Goal: Transaction & Acquisition: Purchase product/service

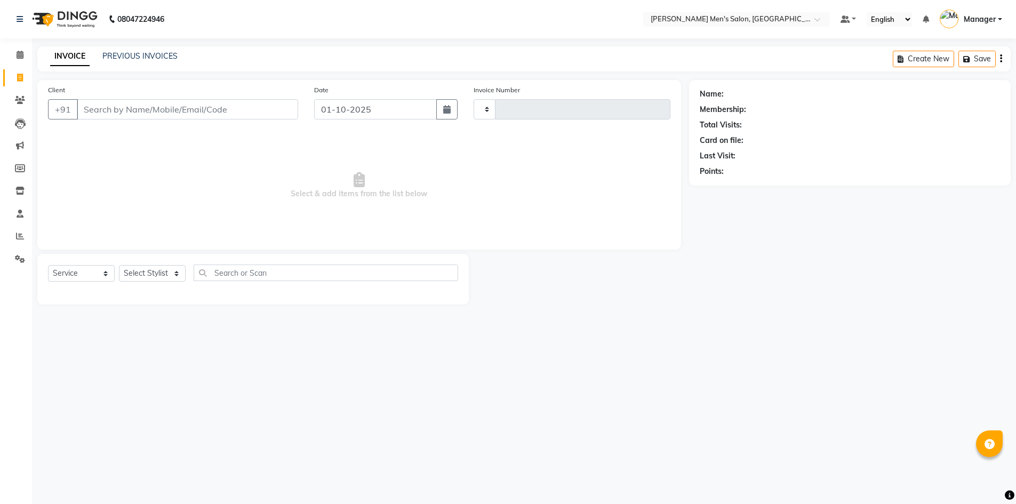
select select "service"
type input "4815"
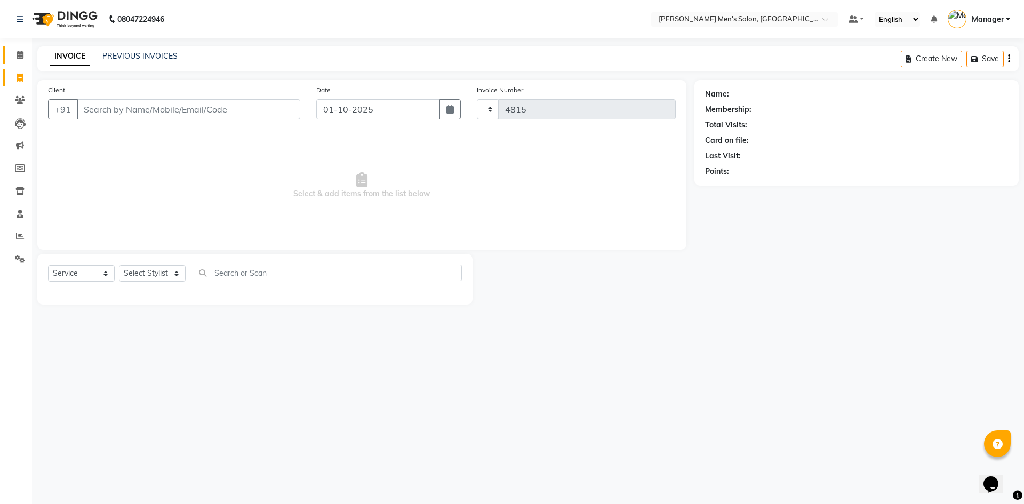
select select "6913"
click at [19, 46] on li "Calendar" at bounding box center [16, 55] width 32 height 23
click at [164, 103] on input "Client" at bounding box center [188, 109] width 223 height 20
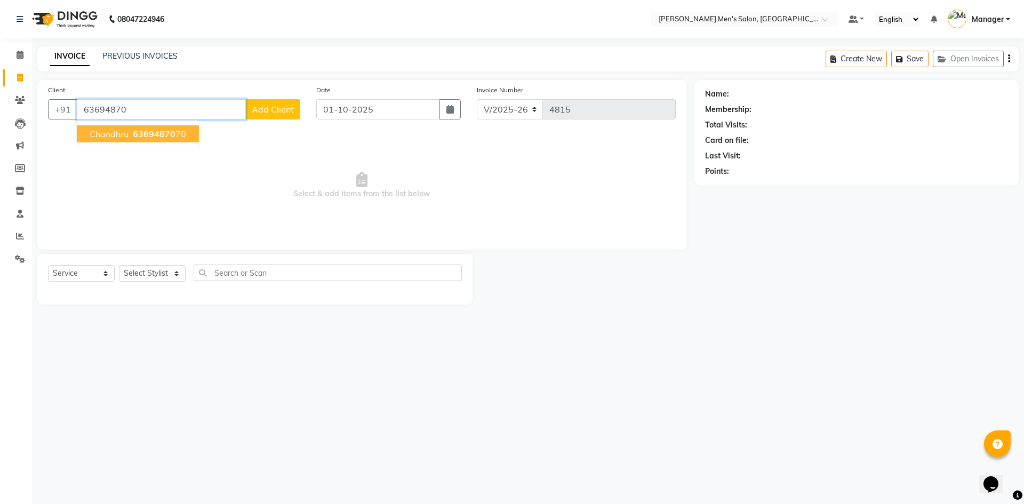
click at [173, 136] on span "63694870" at bounding box center [154, 133] width 43 height 11
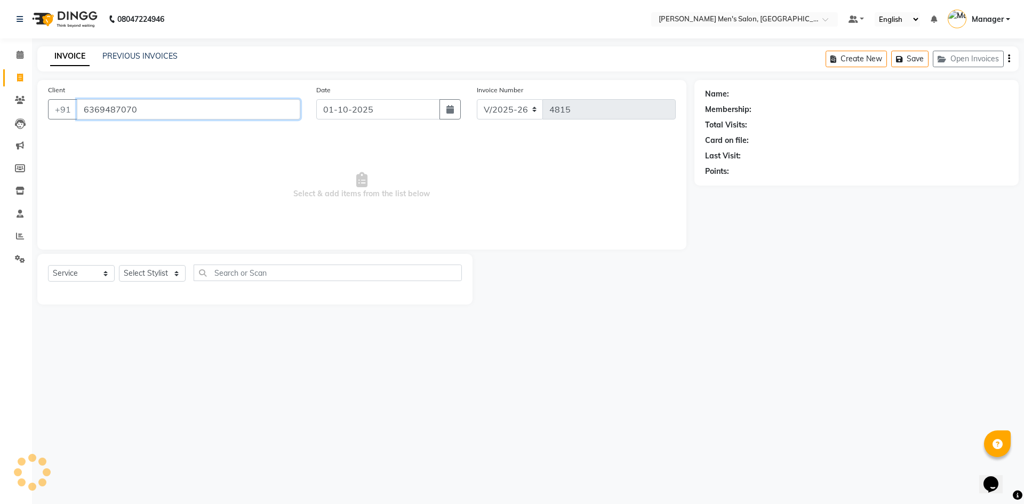
type input "6369487070"
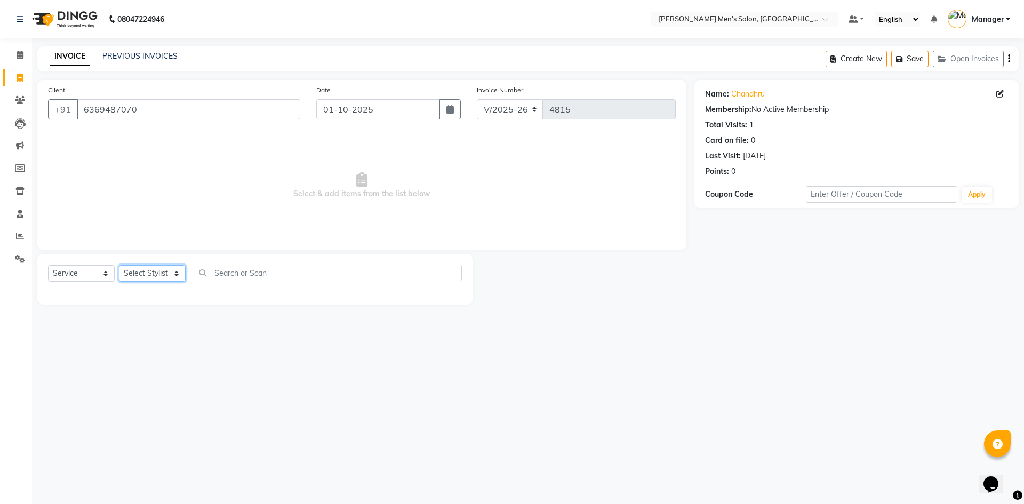
click at [149, 277] on select "Select Stylist [PERSON_NAME] Manager [PERSON_NAME]" at bounding box center [152, 273] width 67 height 17
select select "65604"
click at [119, 265] on select "Select Stylist [PERSON_NAME] Manager [PERSON_NAME]" at bounding box center [152, 273] width 67 height 17
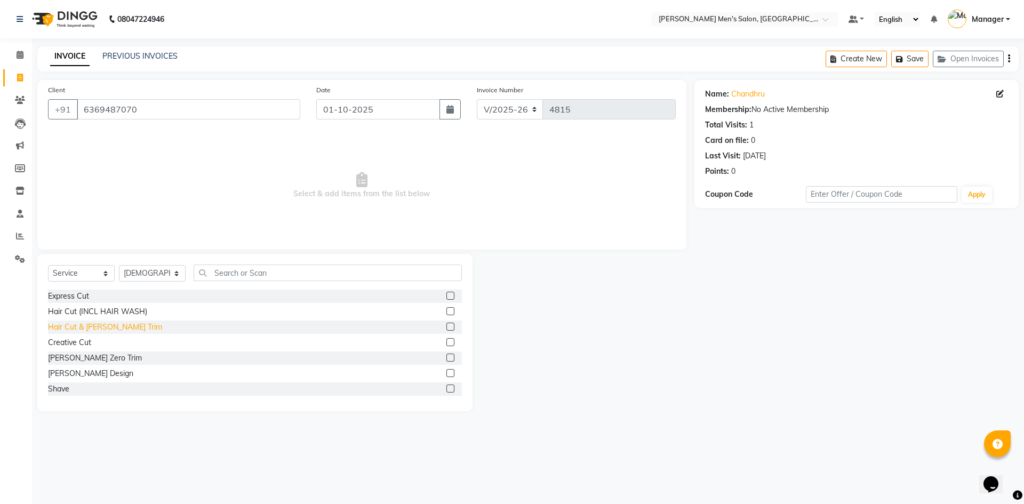
click at [95, 324] on div "Hair Cut & [PERSON_NAME] Trim" at bounding box center [105, 326] width 114 height 11
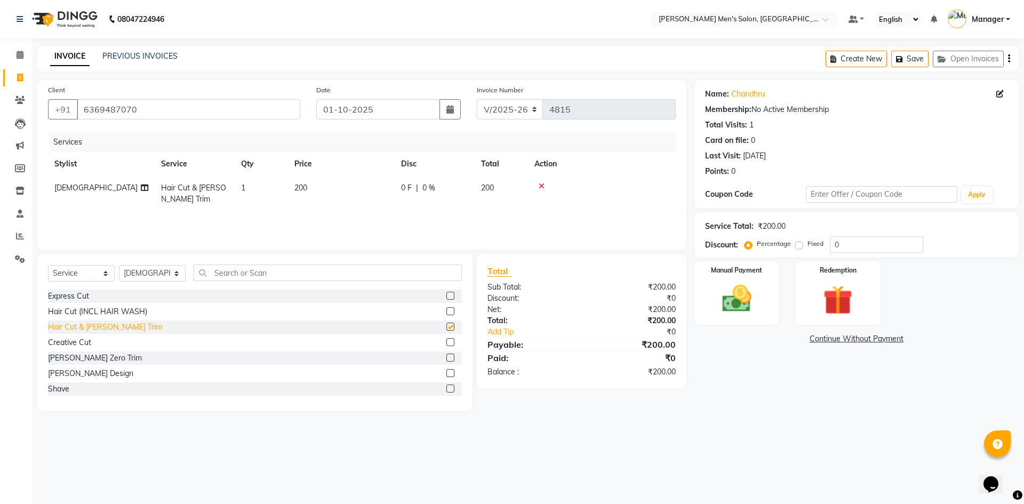
checkbox input "false"
drag, startPoint x: 715, startPoint y: 305, endPoint x: 696, endPoint y: 299, distance: 20.9
click at [715, 305] on img at bounding box center [737, 298] width 50 height 35
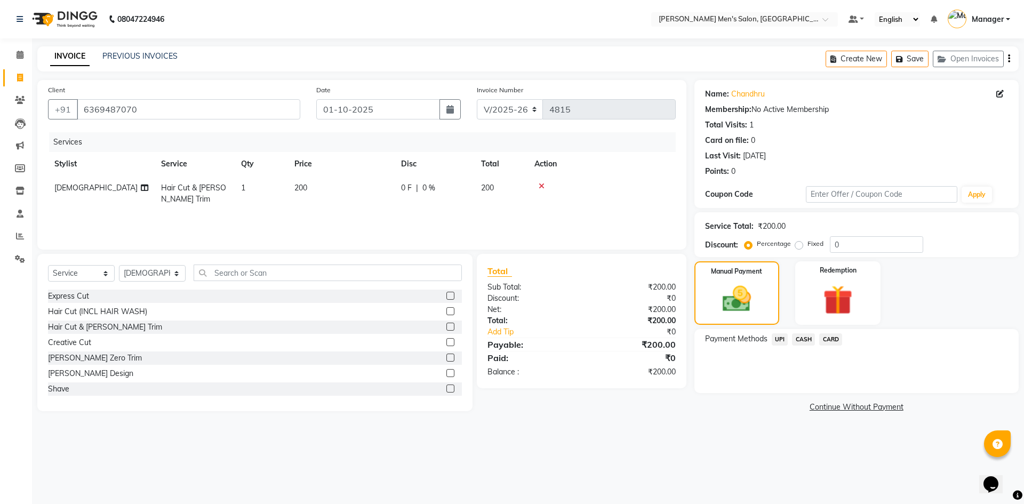
click at [801, 336] on span "CASH" at bounding box center [803, 339] width 23 height 12
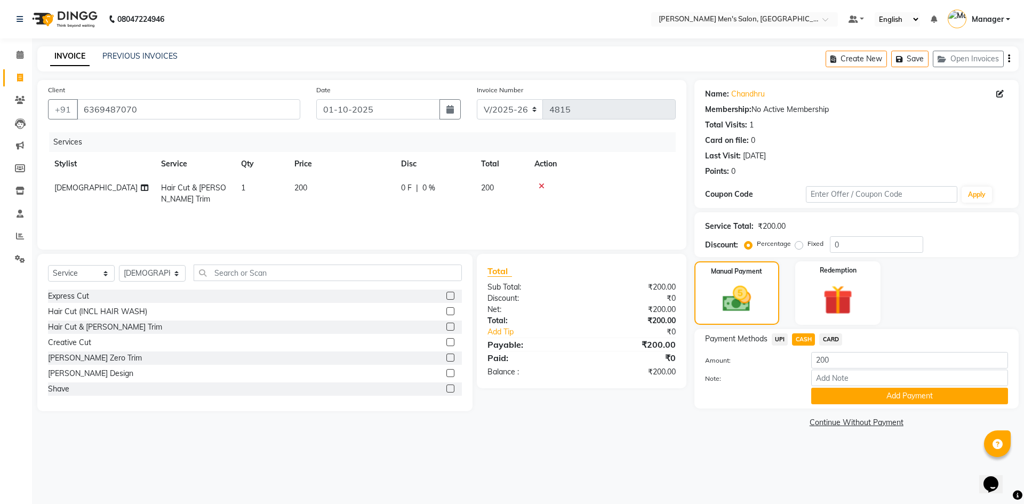
click at [815, 405] on div "Payment Methods UPI CASH CARD Amount: 200 Note: Add Payment" at bounding box center [856, 368] width 324 height 79
click at [824, 396] on button "Add Payment" at bounding box center [909, 396] width 197 height 17
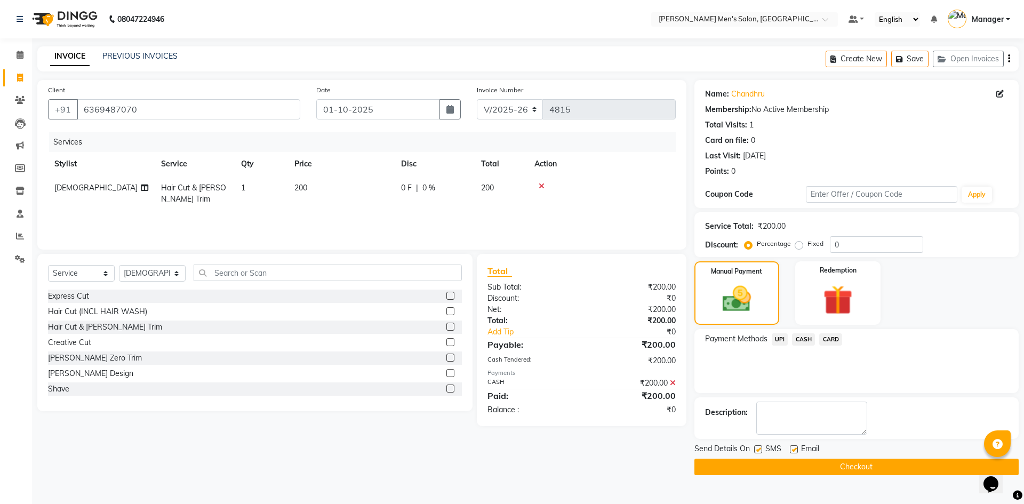
click at [823, 457] on div "Send Details On SMS Email Checkout" at bounding box center [856, 459] width 324 height 32
click at [830, 472] on button "Checkout" at bounding box center [856, 466] width 324 height 17
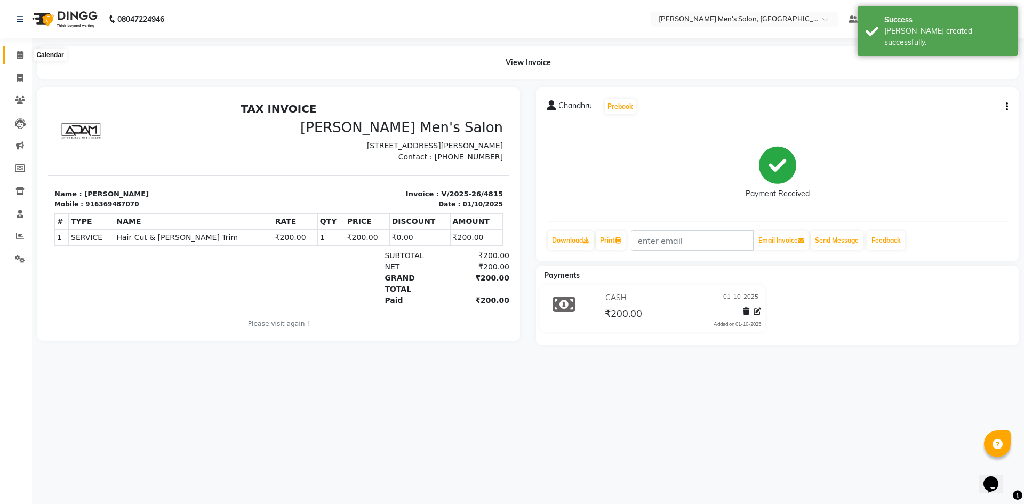
click at [18, 60] on span at bounding box center [20, 55] width 19 height 12
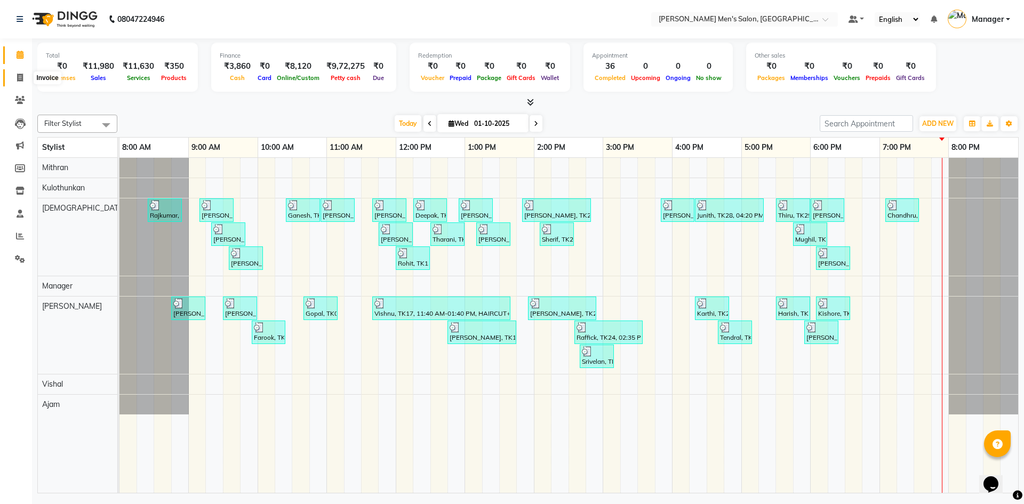
click at [15, 81] on span at bounding box center [20, 78] width 19 height 12
select select "service"
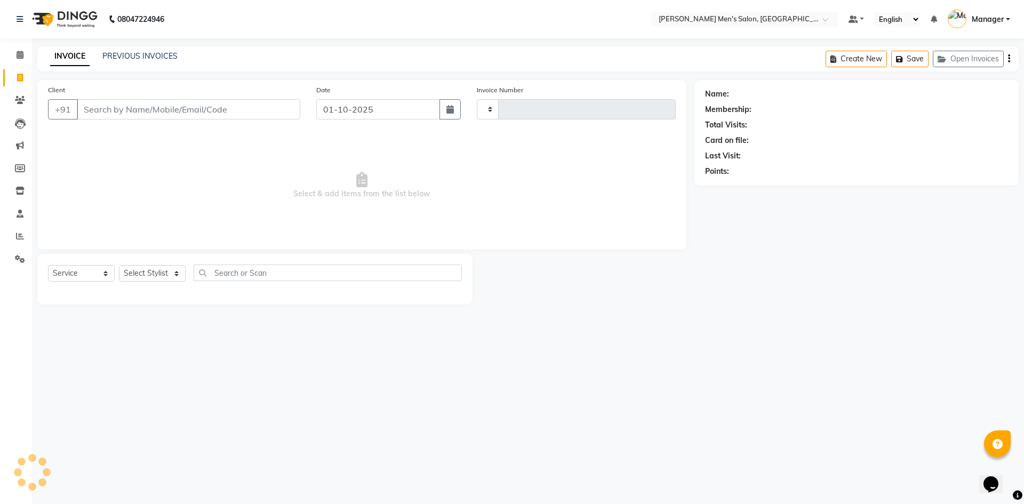
type input "4816"
click at [134, 112] on input "Client" at bounding box center [188, 109] width 223 height 20
select select "6913"
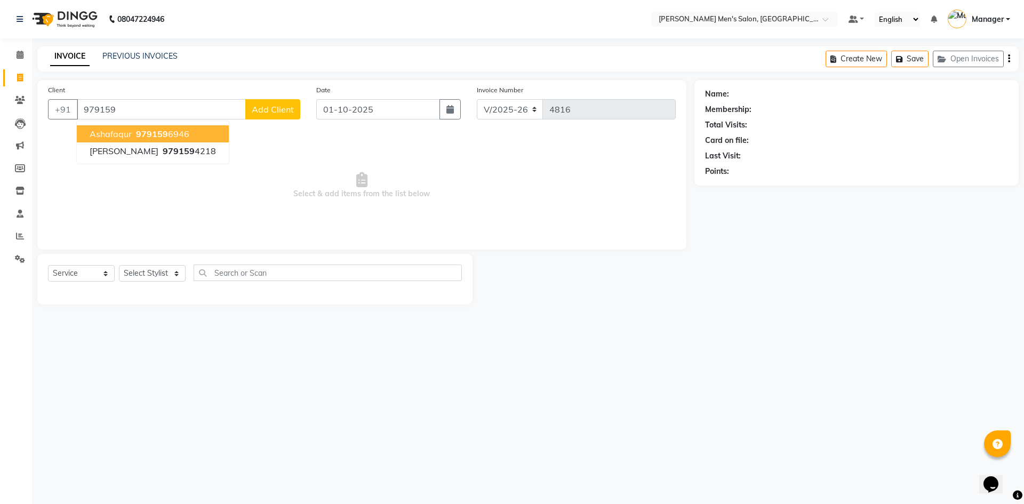
click at [174, 139] on button "Ashafaqur 979159 6946" at bounding box center [153, 133] width 152 height 17
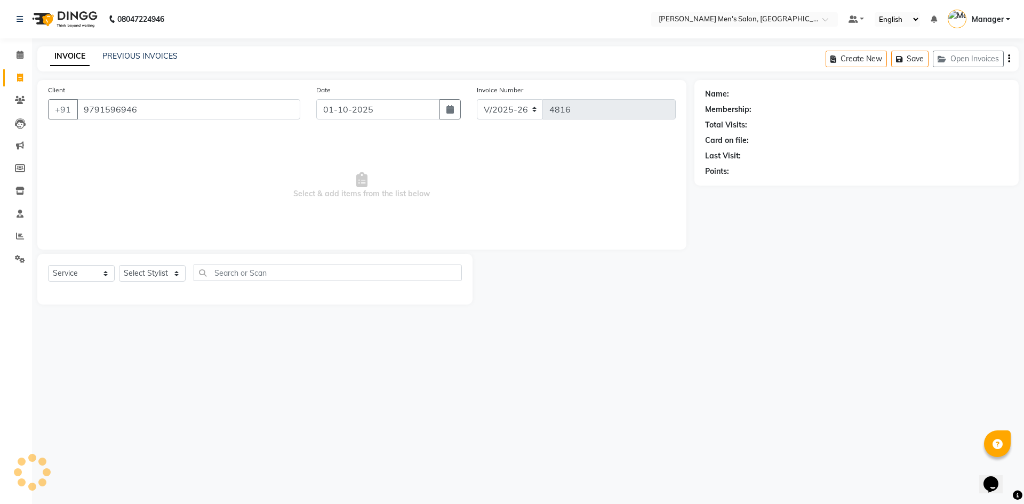
type input "9791596946"
click at [145, 290] on div at bounding box center [255, 291] width 414 height 4
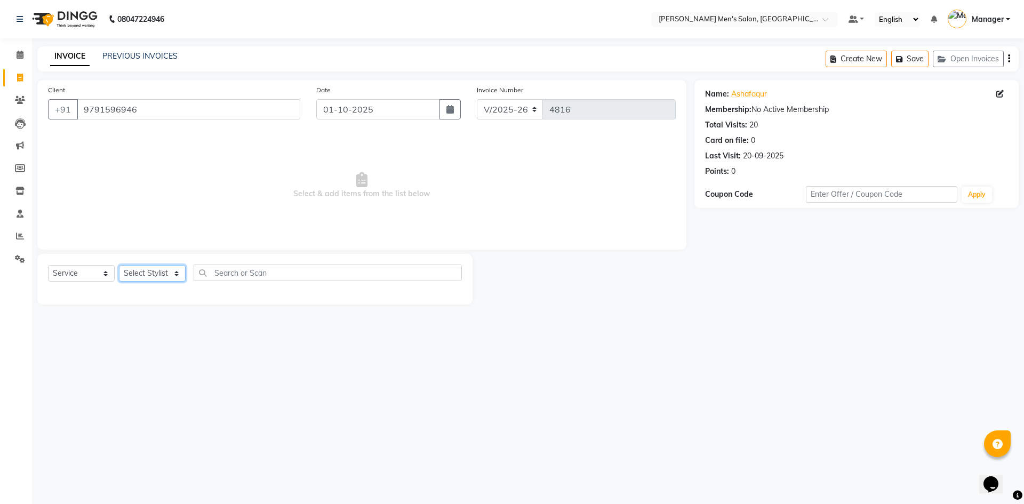
drag, startPoint x: 157, startPoint y: 269, endPoint x: 158, endPoint y: 275, distance: 5.9
click at [157, 269] on select "Select Stylist [PERSON_NAME] Manager [PERSON_NAME]" at bounding box center [152, 273] width 67 height 17
select select "70201"
click at [119, 265] on select "Select Stylist [PERSON_NAME] Manager [PERSON_NAME]" at bounding box center [152, 273] width 67 height 17
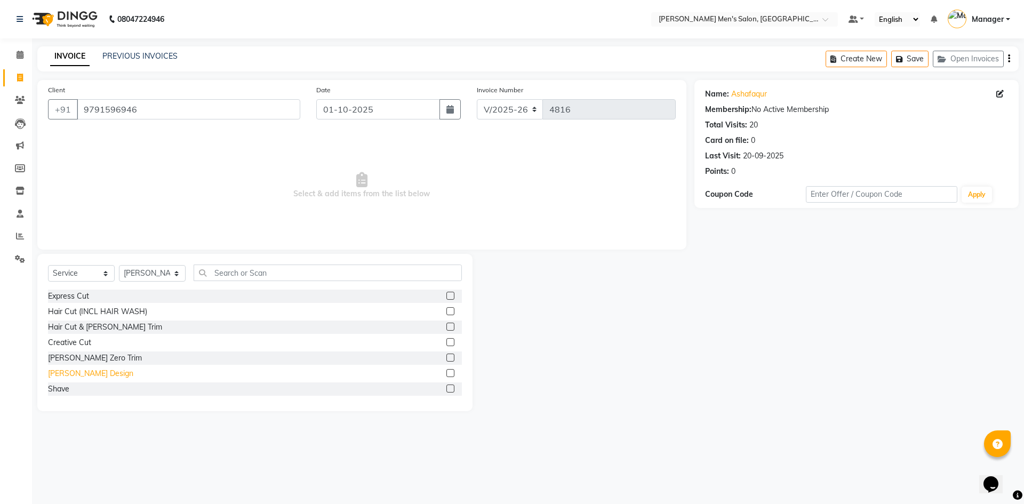
click at [74, 377] on div "[PERSON_NAME] Design" at bounding box center [90, 373] width 85 height 11
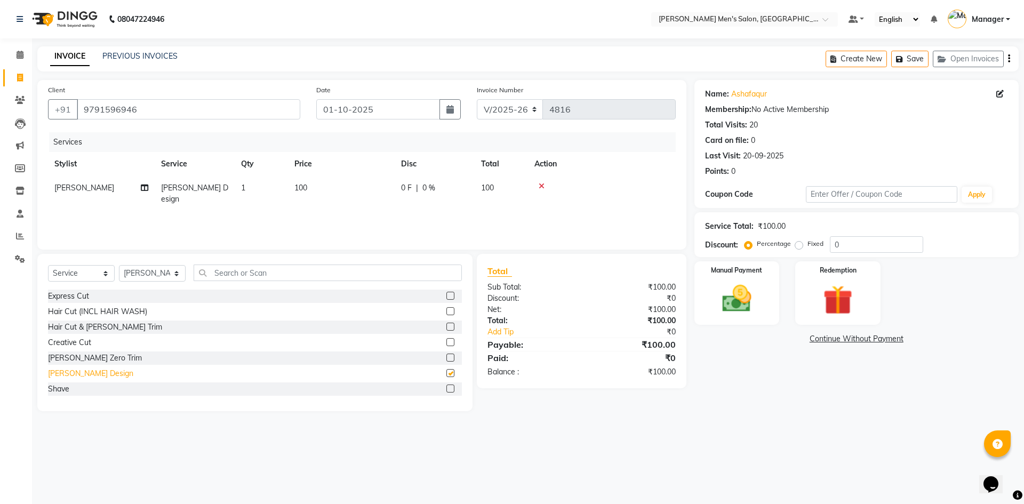
checkbox input "false"
drag, startPoint x: 768, startPoint y: 290, endPoint x: 731, endPoint y: 299, distance: 38.3
click at [767, 290] on div "Manual Payment" at bounding box center [736, 293] width 88 height 66
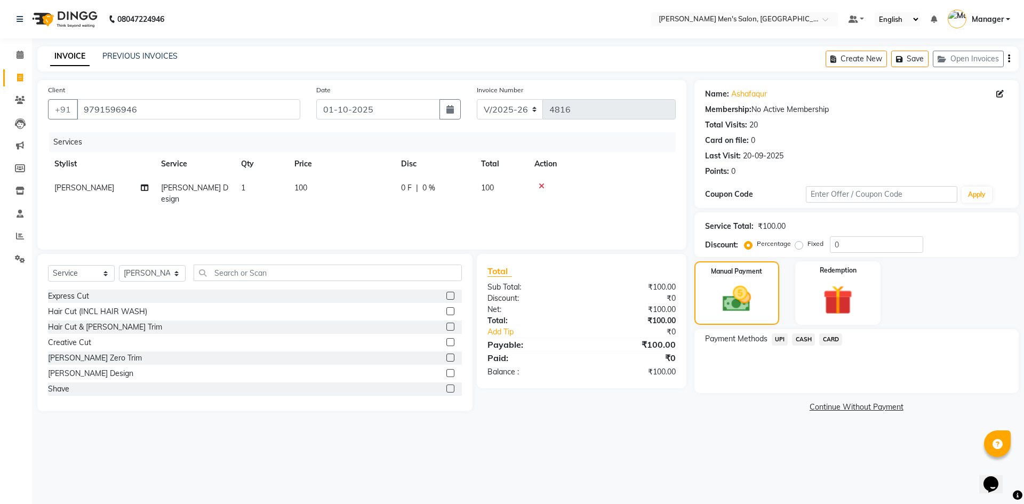
click at [780, 339] on span "UPI" at bounding box center [779, 339] width 17 height 12
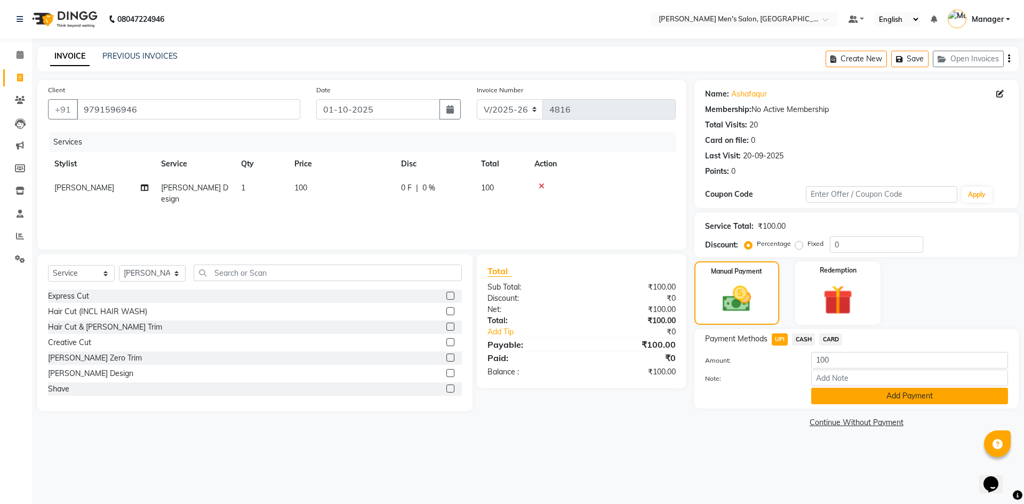
click at [847, 401] on button "Add Payment" at bounding box center [909, 396] width 197 height 17
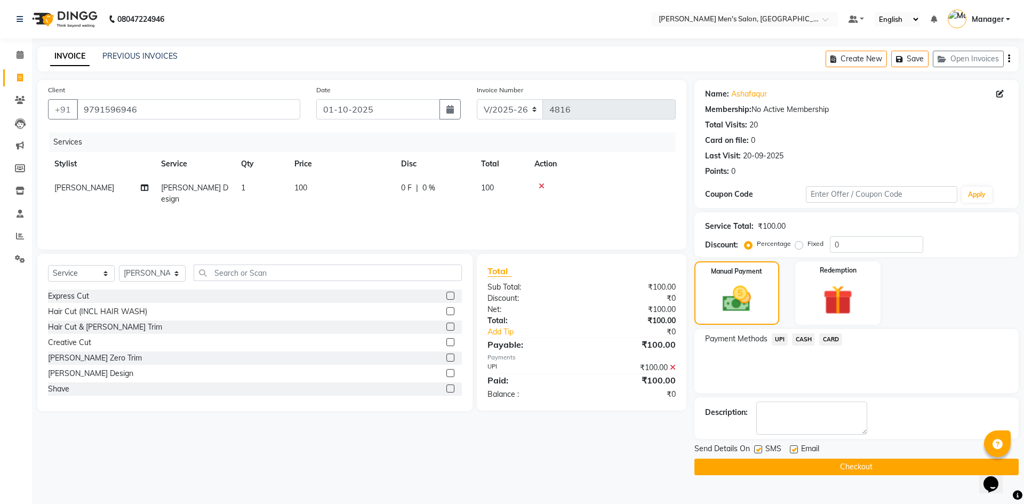
click at [864, 471] on button "Checkout" at bounding box center [856, 466] width 324 height 17
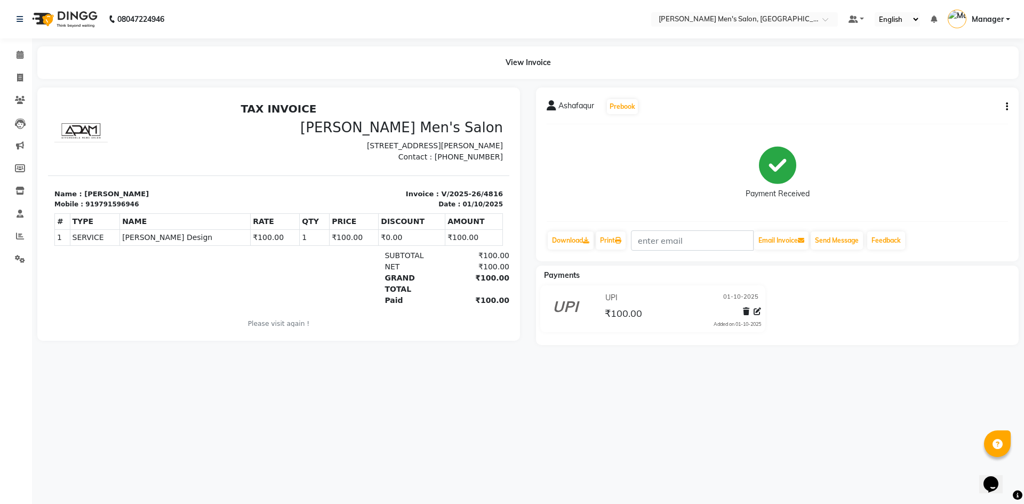
click at [18, 67] on li "Invoice" at bounding box center [16, 78] width 32 height 23
click at [18, 72] on span at bounding box center [20, 78] width 19 height 12
select select "service"
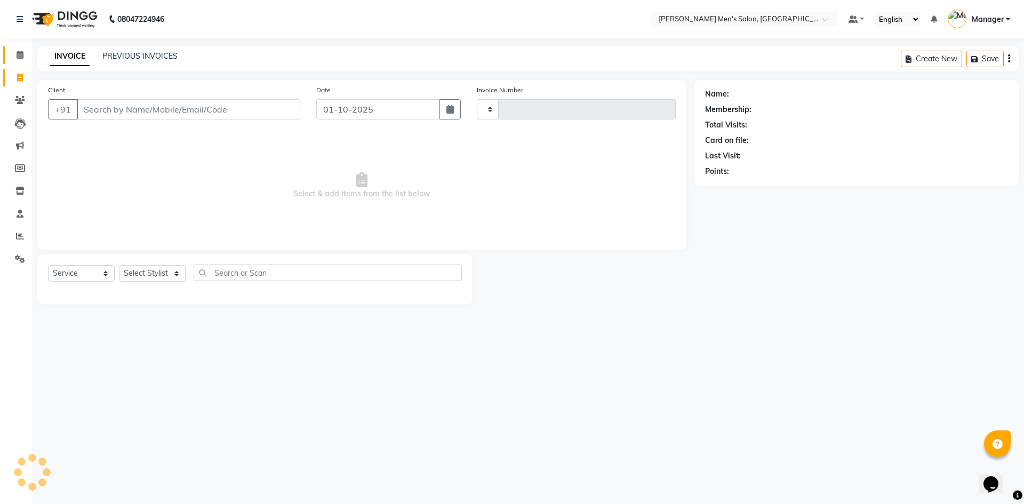
type input "4817"
select select "6913"
click at [18, 63] on link "Calendar" at bounding box center [16, 55] width 26 height 18
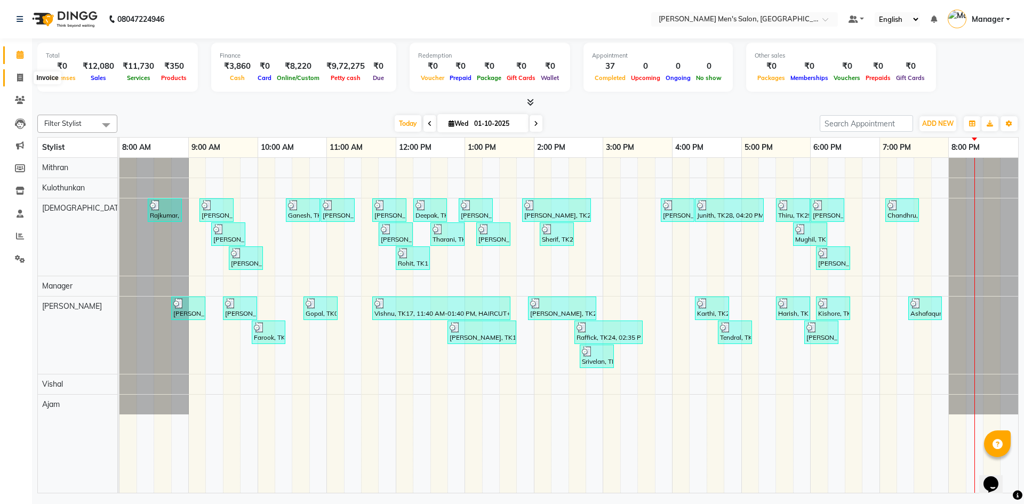
click at [22, 81] on icon at bounding box center [20, 78] width 6 height 8
select select "6913"
select select "service"
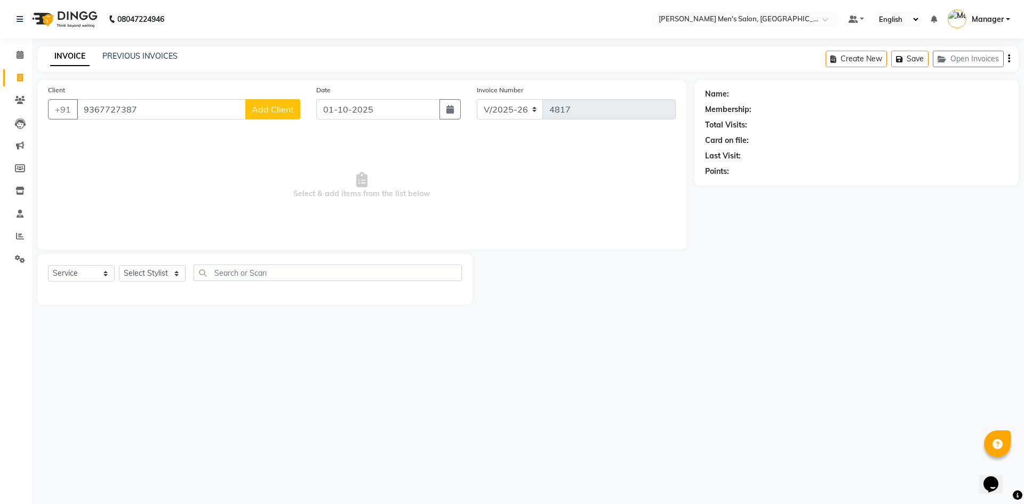
type input "9367727387"
click at [261, 110] on span "Add Client" at bounding box center [273, 109] width 42 height 11
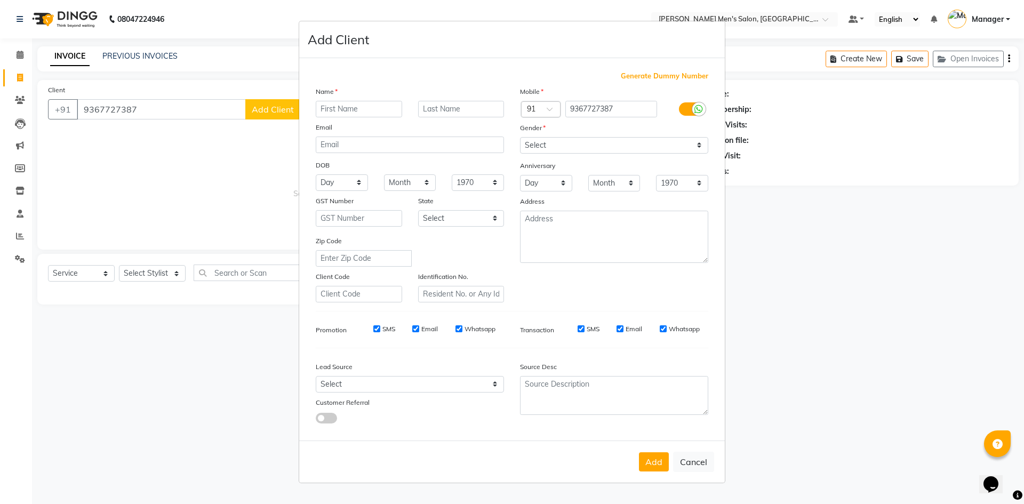
click at [348, 112] on input "text" at bounding box center [359, 109] width 86 height 17
type input "[PERSON_NAME]"
drag, startPoint x: 374, startPoint y: 107, endPoint x: 313, endPoint y: 109, distance: 60.8
click at [313, 109] on div "[PERSON_NAME]" at bounding box center [359, 109] width 102 height 17
type input "t"
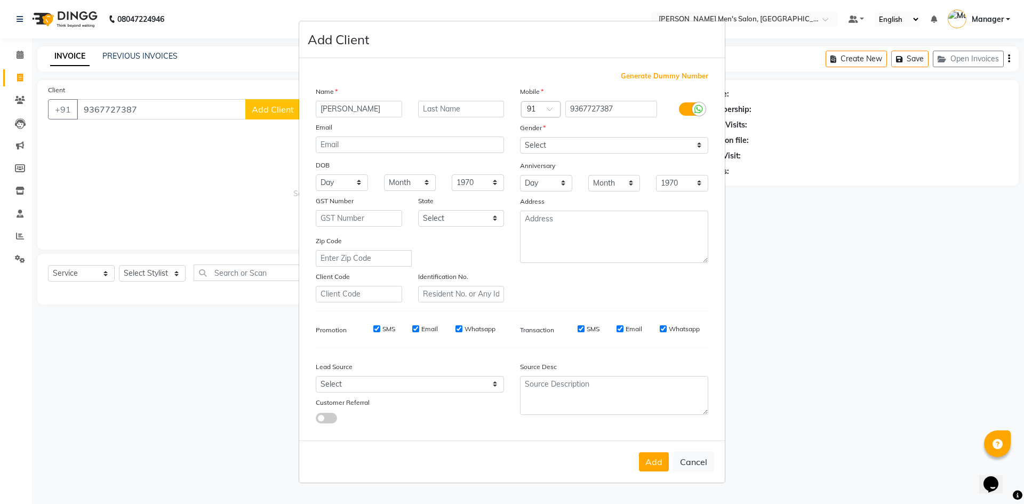
type input "[PERSON_NAME]"
click at [568, 151] on select "Select [DEMOGRAPHIC_DATA] [DEMOGRAPHIC_DATA] Other Prefer Not To Say" at bounding box center [614, 145] width 188 height 17
select select "[DEMOGRAPHIC_DATA]"
click at [520, 137] on select "Select [DEMOGRAPHIC_DATA] [DEMOGRAPHIC_DATA] Other Prefer Not To Say" at bounding box center [614, 145] width 188 height 17
click at [431, 395] on div "Lead Source Select Walk-in Referral Internet Friend Word of Mouth Advertisement…" at bounding box center [410, 390] width 204 height 67
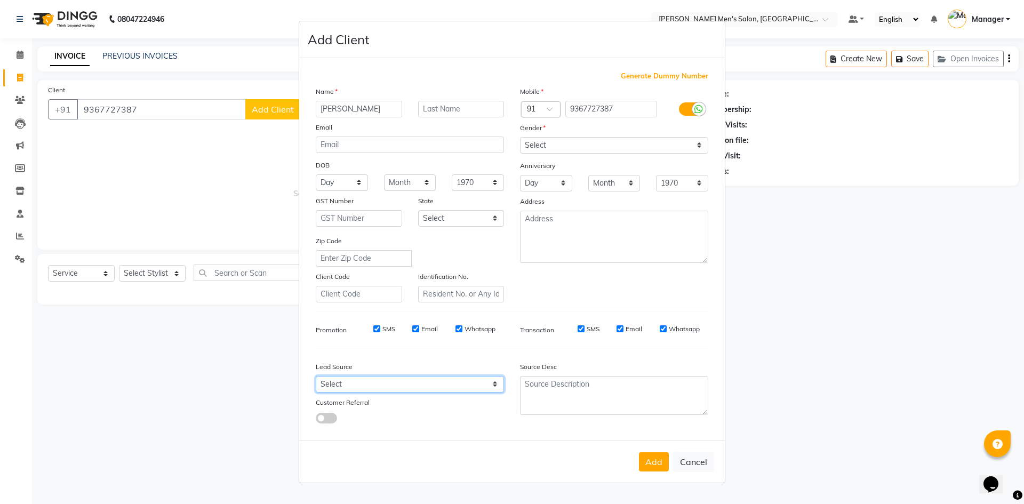
click at [419, 382] on select "Select Walk-in Referral Internet Friend Word of Mouth Advertisement Facebook Ju…" at bounding box center [410, 384] width 188 height 17
select select "48262"
click at [316, 376] on select "Select Walk-in Referral Internet Friend Word of Mouth Advertisement Facebook Ju…" at bounding box center [410, 384] width 188 height 17
click at [645, 465] on button "Add" at bounding box center [654, 461] width 30 height 19
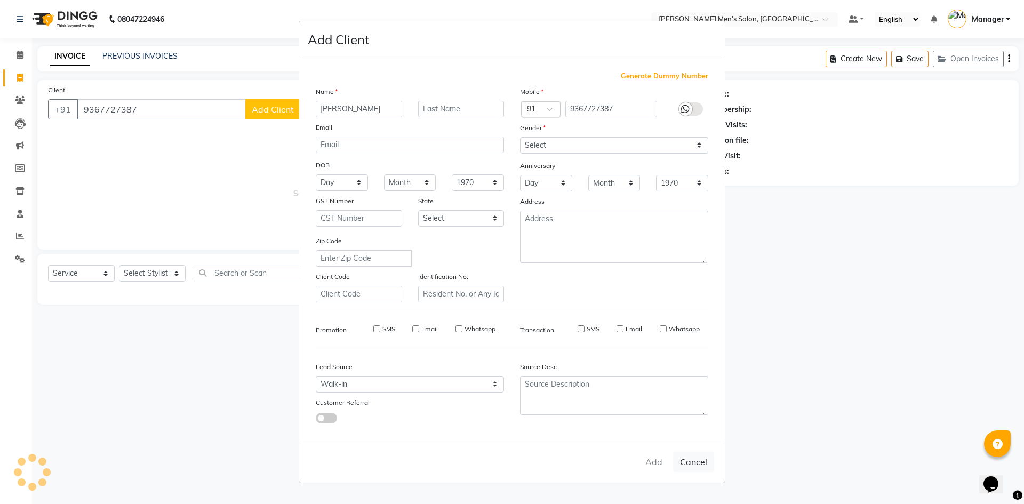
select select
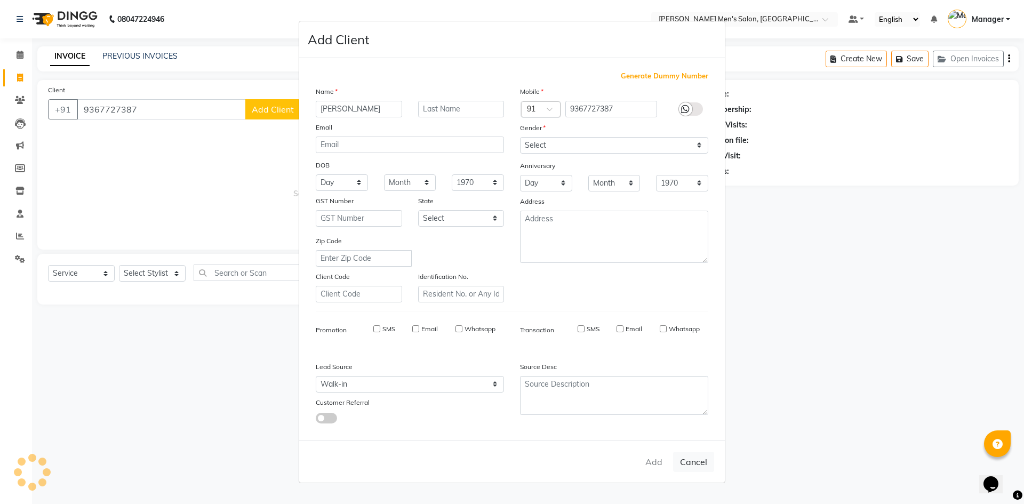
select select
checkbox input "false"
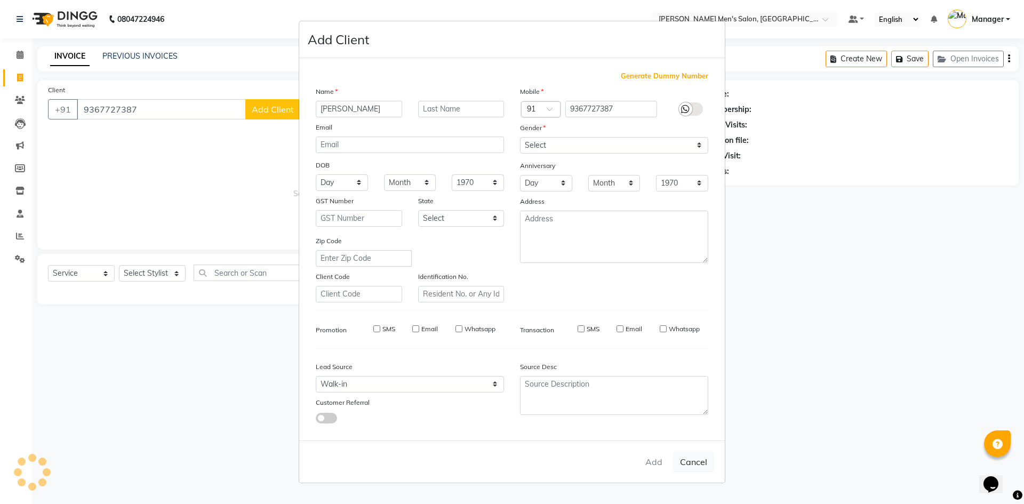
checkbox input "false"
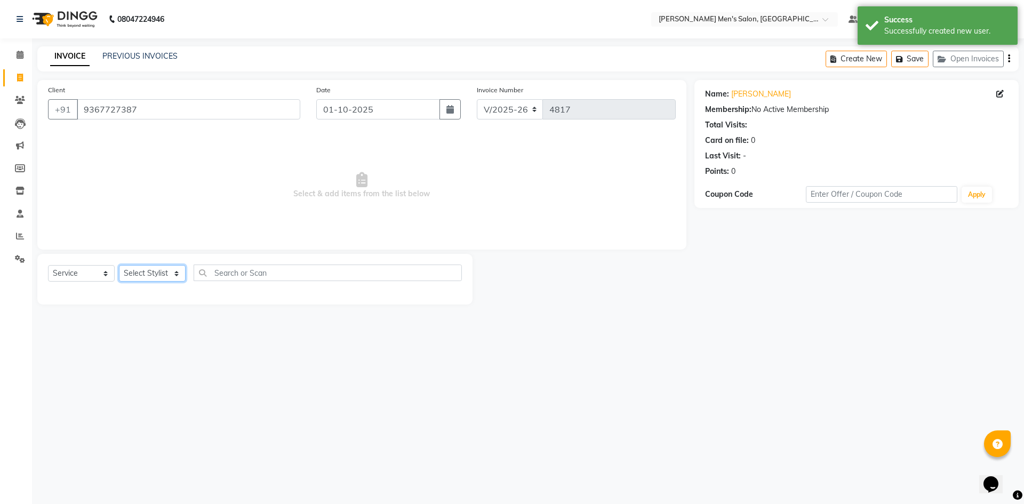
click at [148, 270] on select "Select Stylist [PERSON_NAME] Manager [PERSON_NAME]" at bounding box center [152, 273] width 67 height 17
select select "65604"
click at [119, 265] on select "Select Stylist [PERSON_NAME] Manager [PERSON_NAME]" at bounding box center [152, 273] width 67 height 17
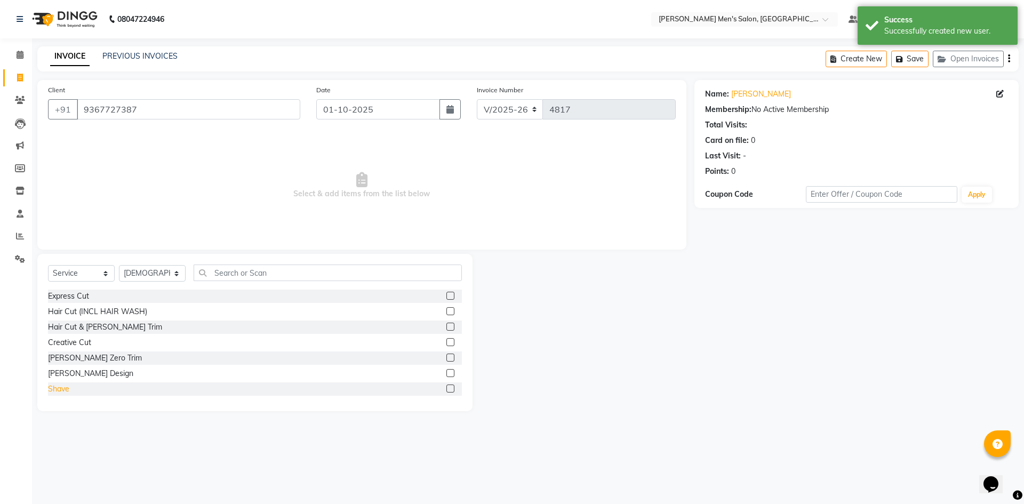
click at [66, 384] on div "Shave" at bounding box center [58, 388] width 21 height 11
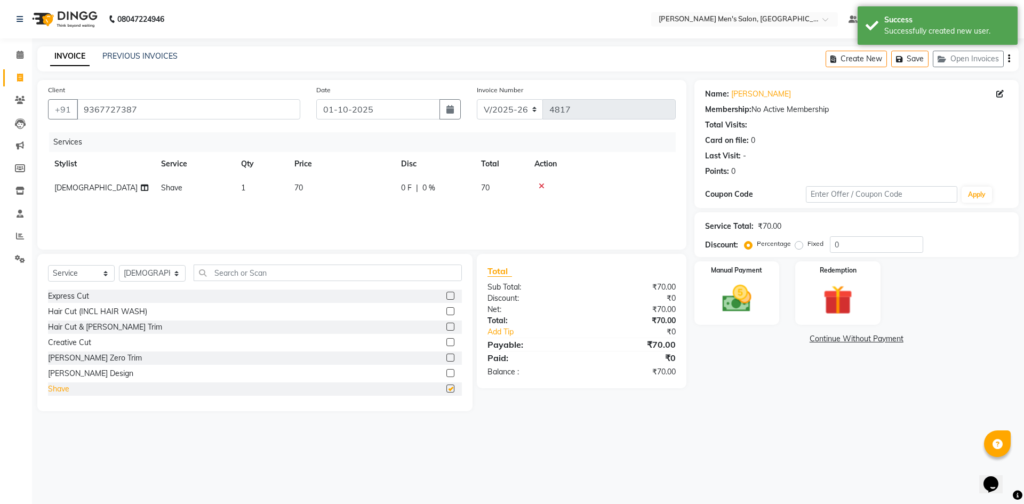
checkbox input "false"
click at [714, 268] on label "Manual Payment" at bounding box center [736, 269] width 53 height 10
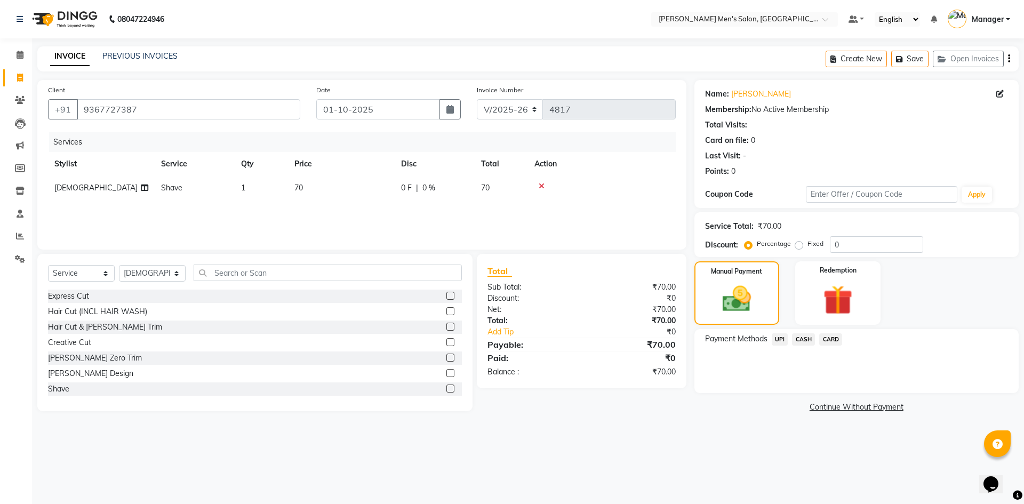
click at [781, 340] on span "UPI" at bounding box center [779, 339] width 17 height 12
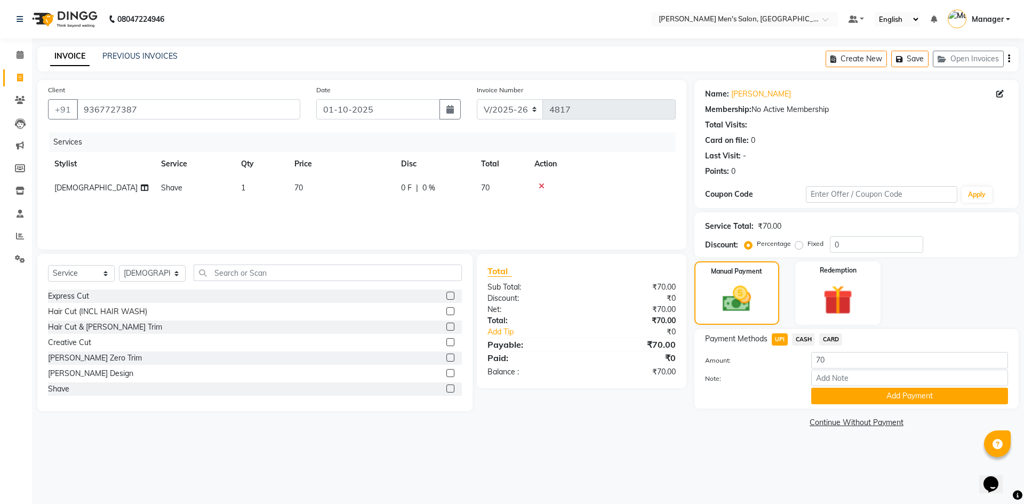
click at [829, 405] on div "Payment Methods UPI CASH CARD Amount: 70 Note: Add Payment" at bounding box center [856, 368] width 324 height 79
drag, startPoint x: 825, startPoint y: 401, endPoint x: 826, endPoint y: 418, distance: 17.1
click at [825, 407] on div "Payment Methods UPI CASH CARD Amount: 70 Note: Add Payment" at bounding box center [856, 368] width 324 height 79
click at [833, 404] on button "Add Payment" at bounding box center [909, 396] width 197 height 17
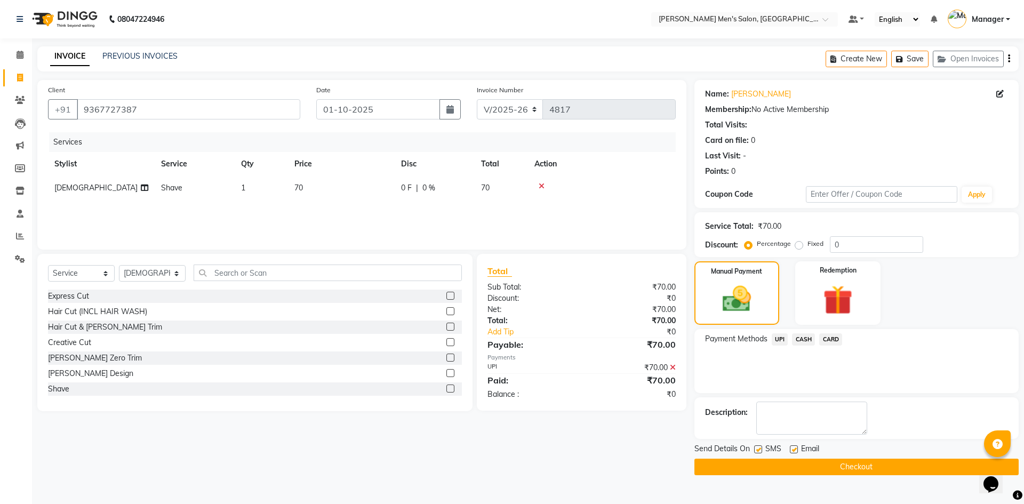
click at [855, 462] on button "Checkout" at bounding box center [856, 466] width 324 height 17
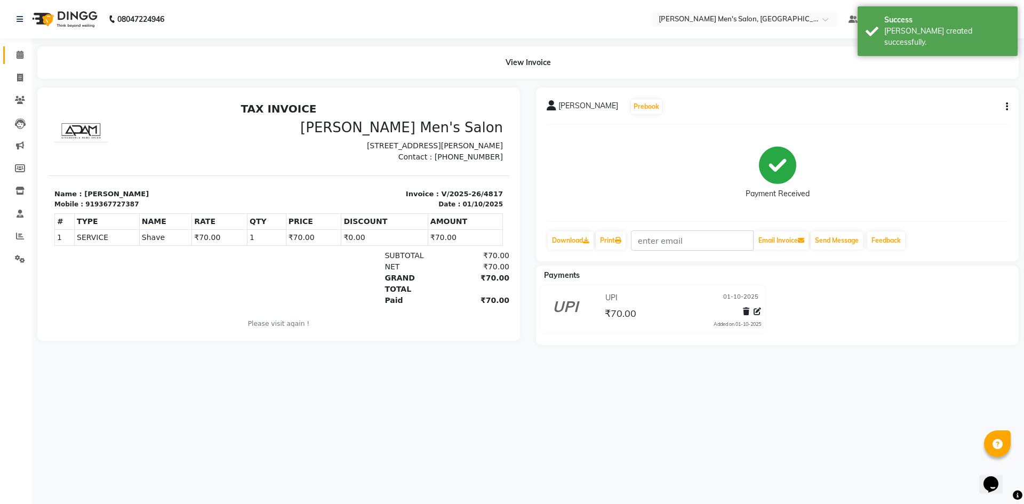
click at [14, 62] on link "Calendar" at bounding box center [16, 55] width 26 height 18
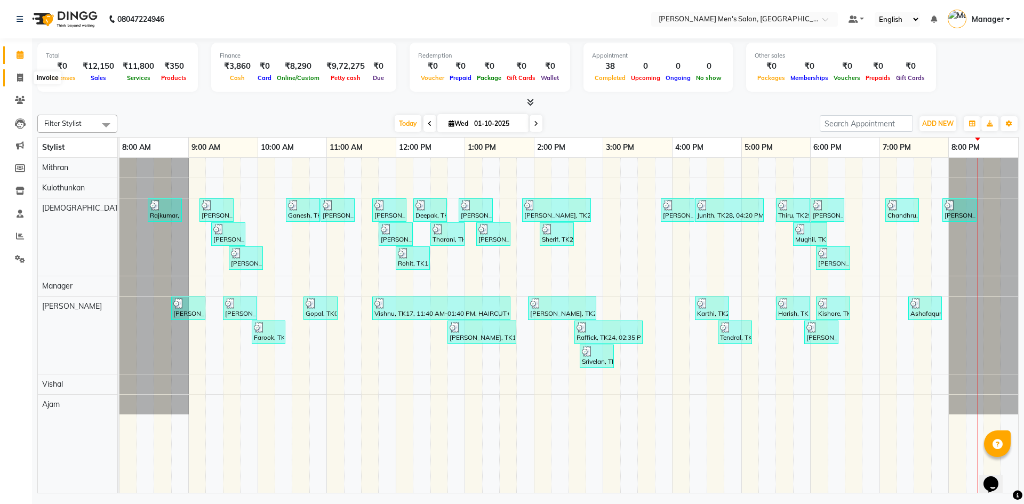
click at [21, 76] on icon at bounding box center [20, 78] width 6 height 8
select select "service"
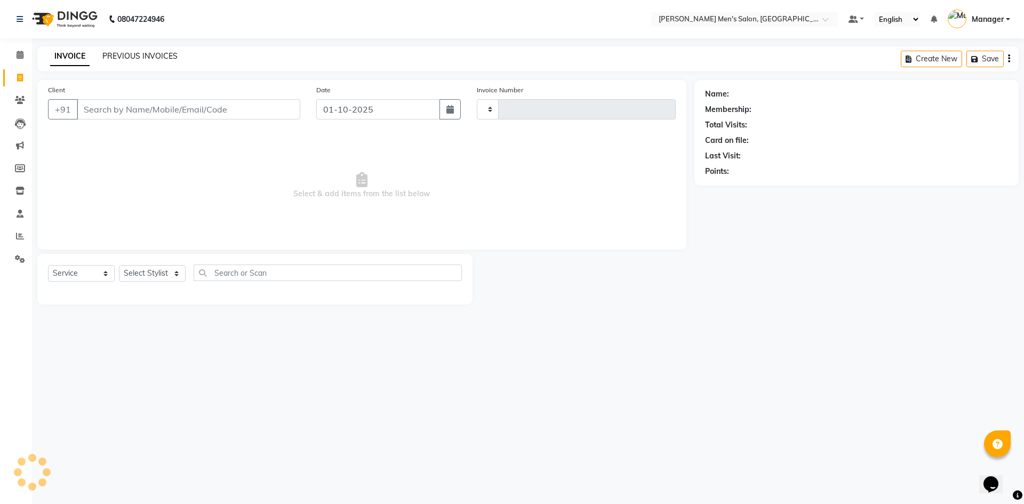
type input "4818"
select select "6913"
click at [154, 49] on div "INVOICE PREVIOUS INVOICES Create New Save Open Invoices" at bounding box center [527, 58] width 981 height 25
click at [171, 109] on input "Client" at bounding box center [188, 109] width 223 height 20
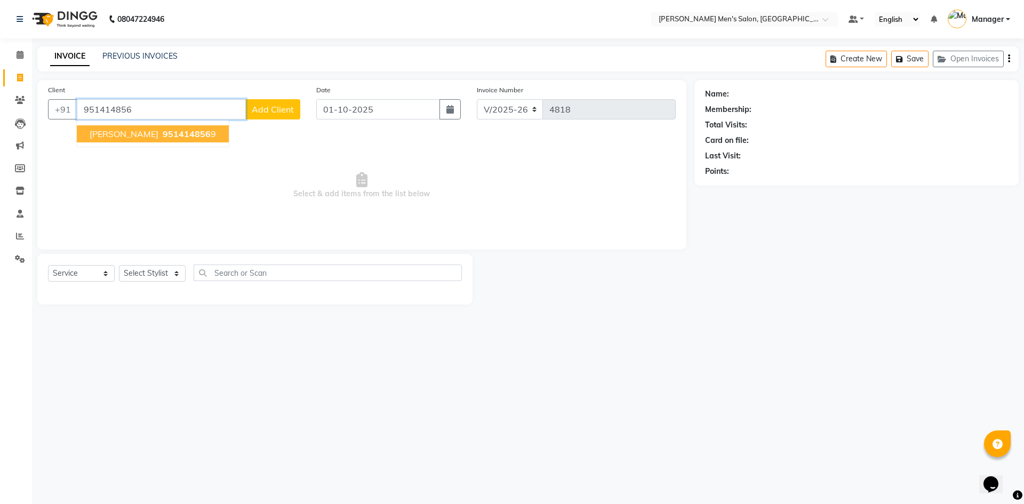
click at [166, 138] on span "951414856" at bounding box center [187, 133] width 48 height 11
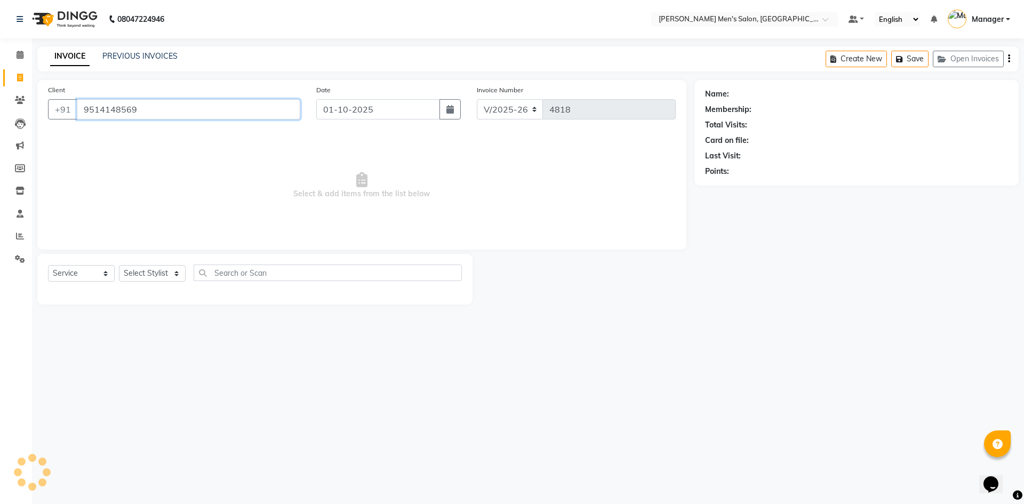
type input "9514148569"
click at [149, 279] on select "Select Stylist [PERSON_NAME] Manager [PERSON_NAME]" at bounding box center [152, 273] width 67 height 17
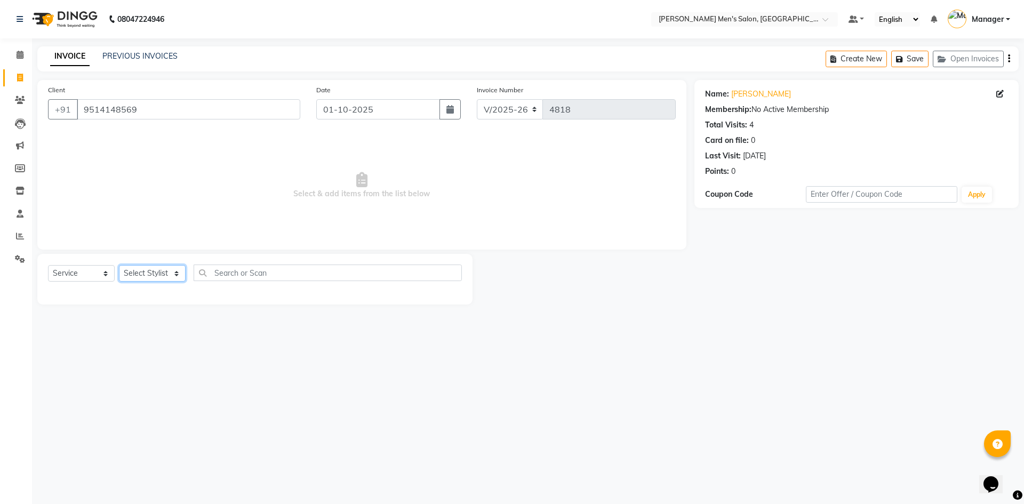
select select "70201"
click at [119, 265] on select "Select Stylist [PERSON_NAME] Manager [PERSON_NAME]" at bounding box center [152, 273] width 67 height 17
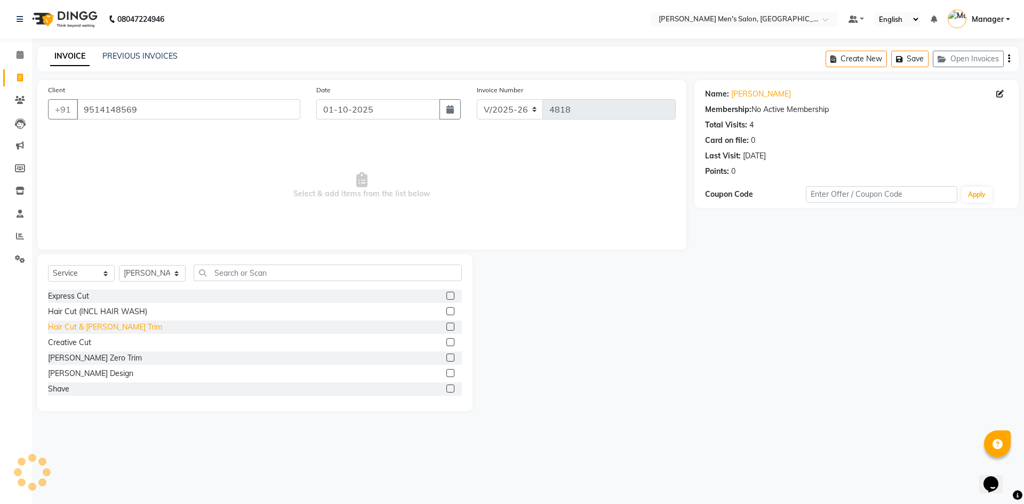
click at [102, 328] on div "Hair Cut & [PERSON_NAME] Trim" at bounding box center [105, 326] width 114 height 11
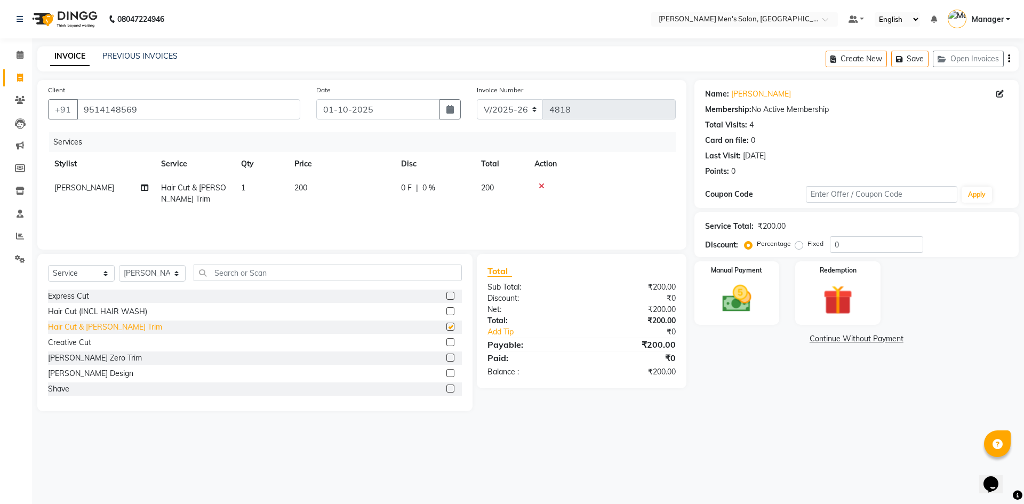
checkbox input "false"
click at [770, 287] on div "Manual Payment" at bounding box center [736, 293] width 88 height 66
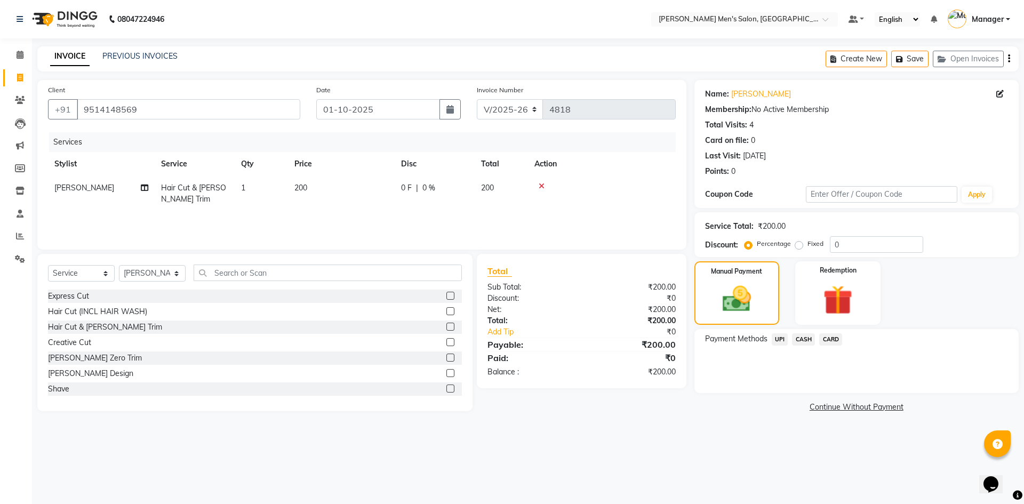
click at [783, 339] on span "UPI" at bounding box center [779, 339] width 17 height 12
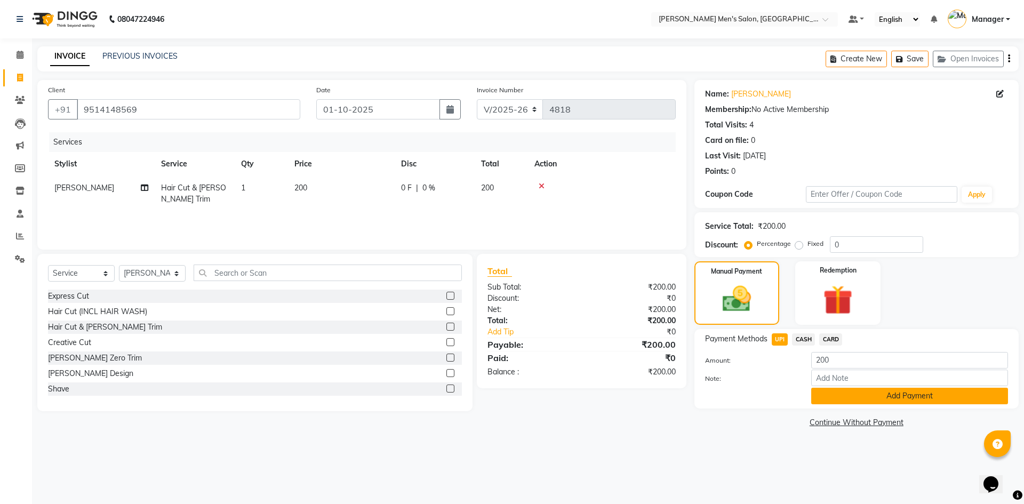
click at [832, 391] on button "Add Payment" at bounding box center [909, 396] width 197 height 17
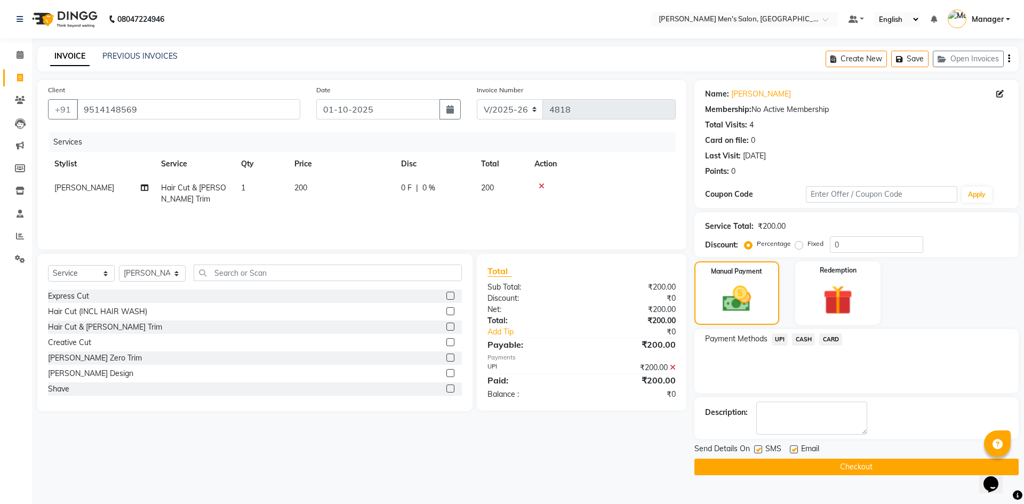
click at [841, 465] on button "Checkout" at bounding box center [856, 466] width 324 height 17
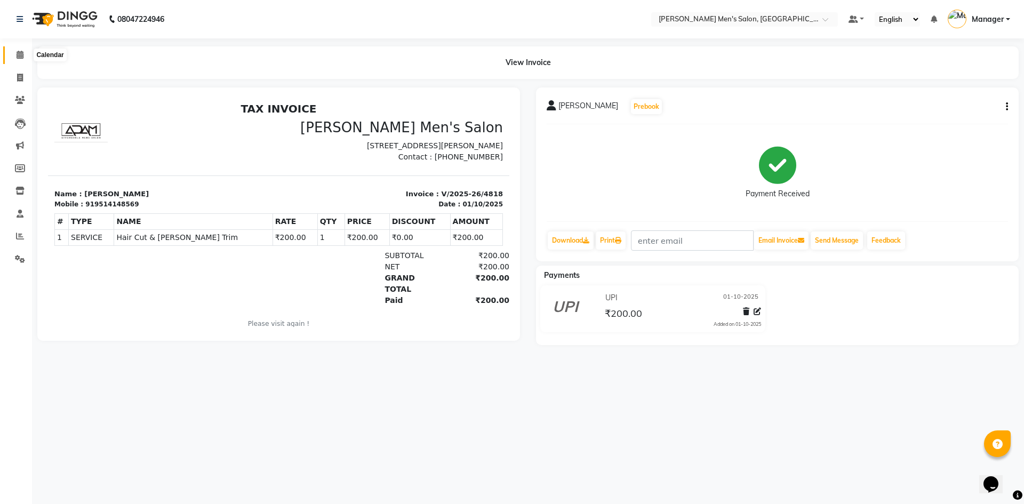
click at [12, 58] on span at bounding box center [20, 55] width 19 height 12
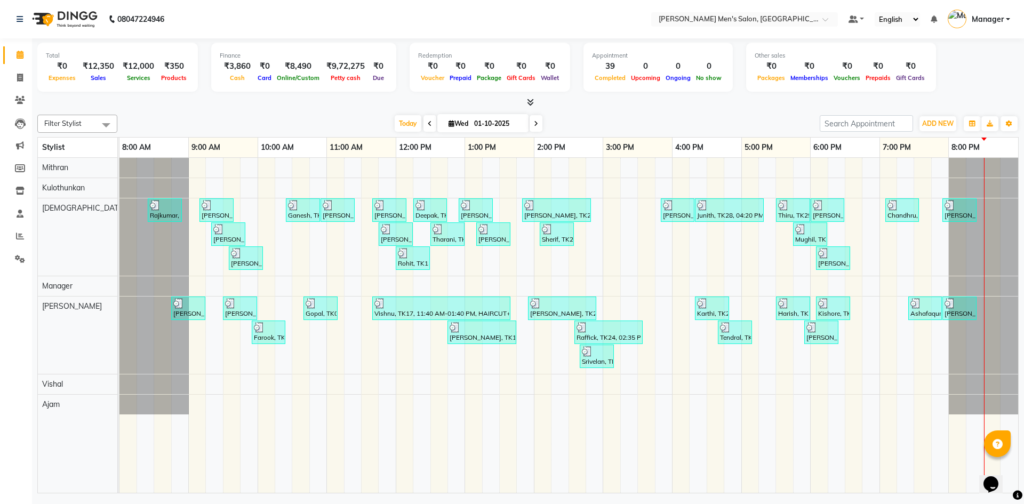
click at [78, 23] on img at bounding box center [63, 19] width 73 height 30
click at [22, 77] on icon at bounding box center [20, 78] width 6 height 8
select select "service"
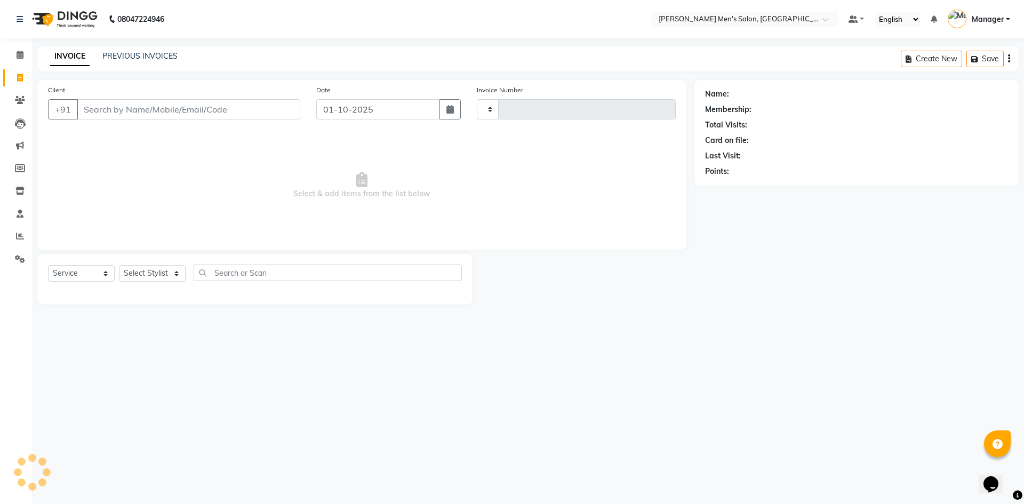
type input "4819"
select select "6913"
click at [19, 61] on link "Calendar" at bounding box center [16, 55] width 26 height 18
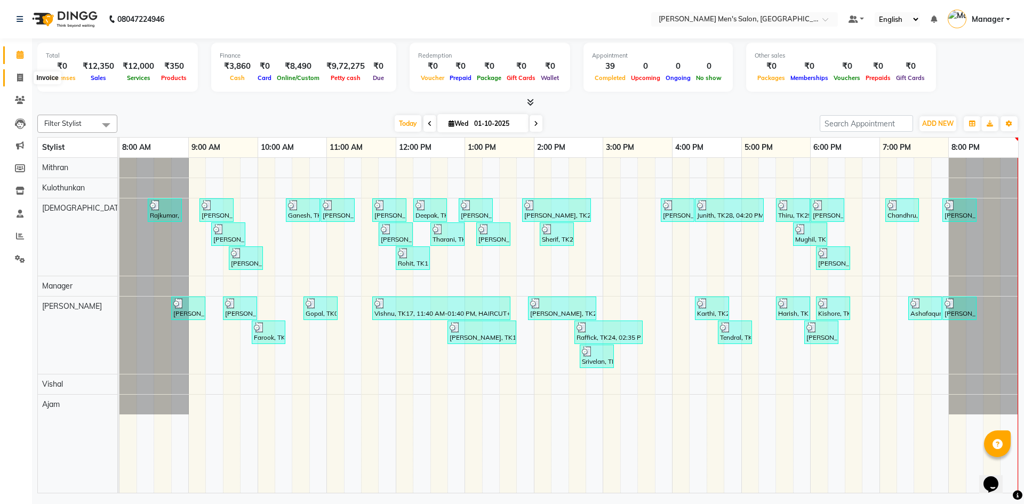
click at [22, 74] on icon at bounding box center [20, 78] width 6 height 8
select select "6913"
select select "service"
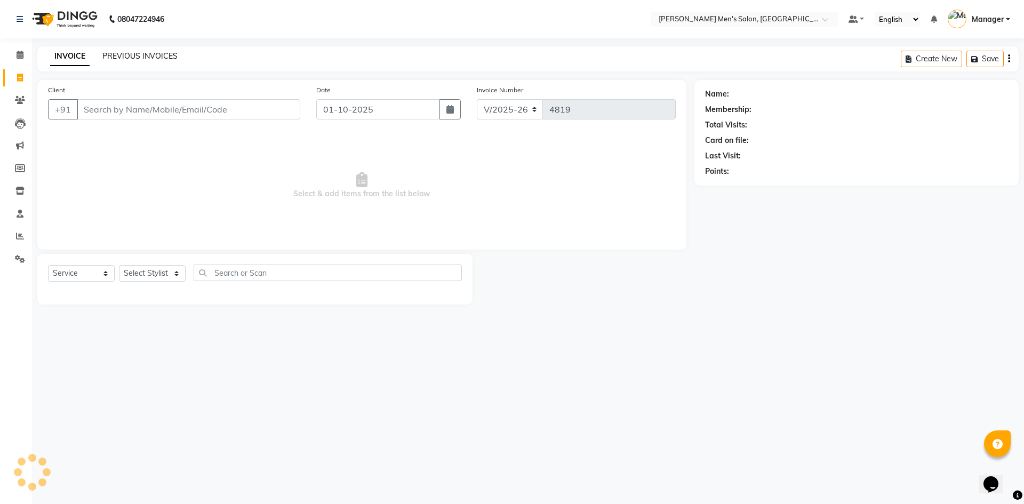
click at [136, 55] on link "PREVIOUS INVOICES" at bounding box center [139, 56] width 75 height 10
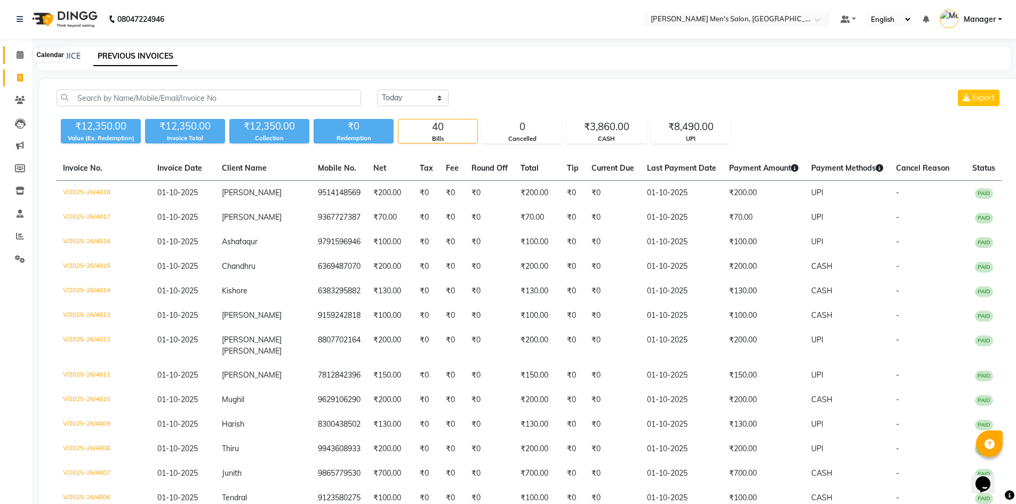
click at [15, 59] on span at bounding box center [20, 55] width 19 height 12
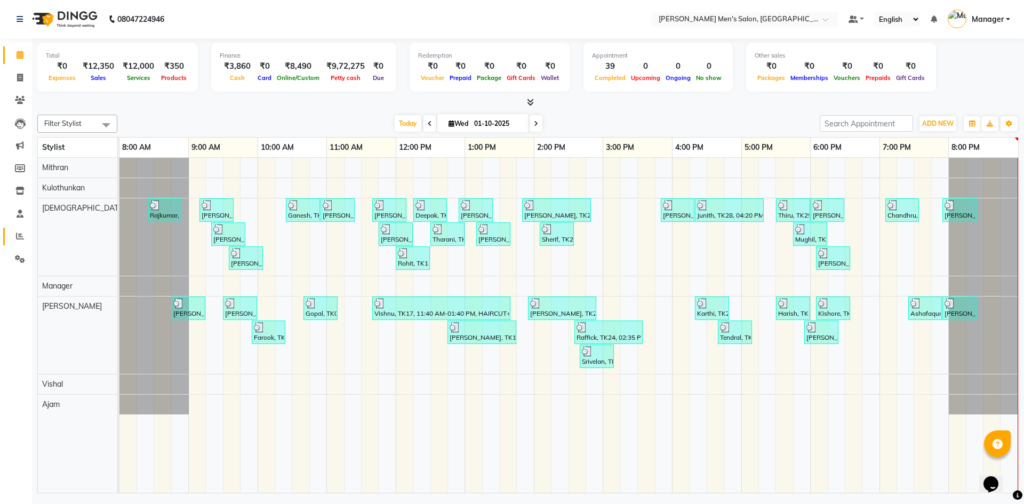
click at [18, 245] on link "Reports" at bounding box center [16, 237] width 26 height 18
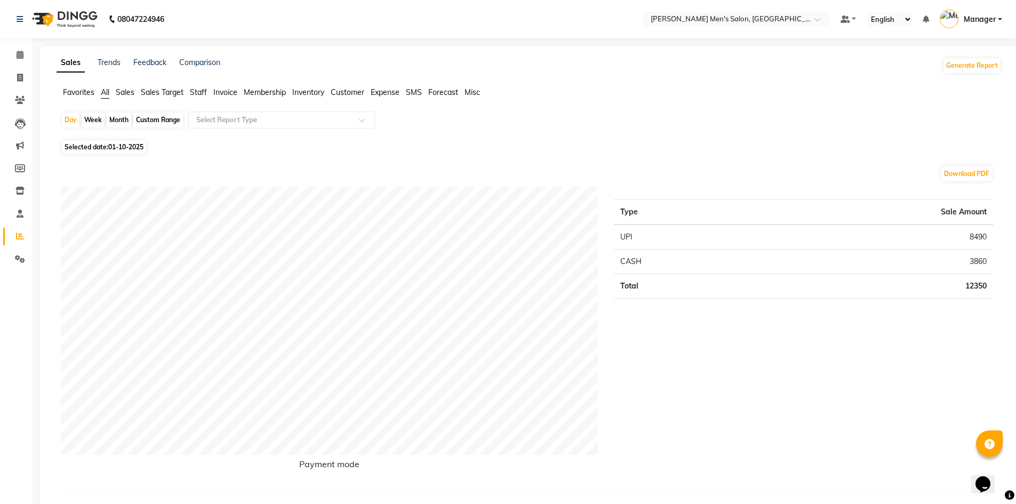
click at [203, 94] on span "Staff" at bounding box center [198, 92] width 17 height 10
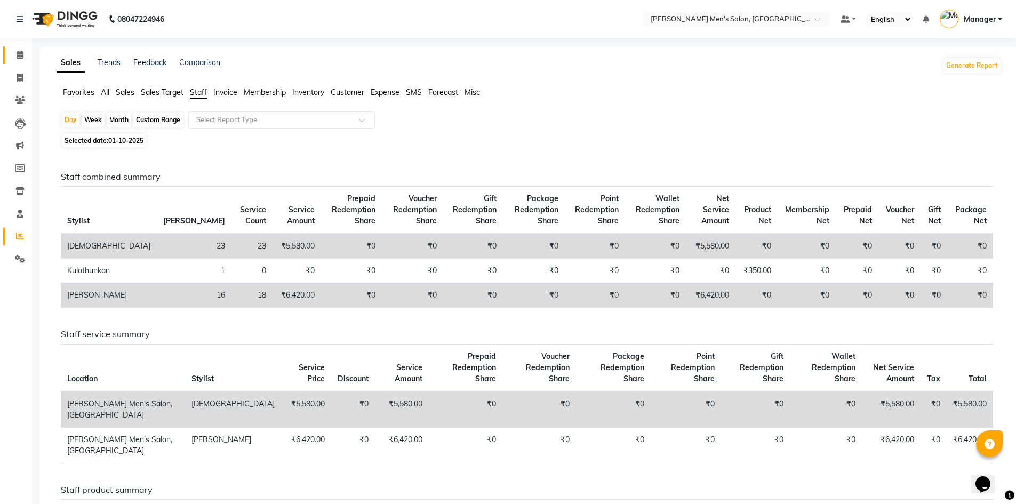
click at [19, 47] on link "Calendar" at bounding box center [16, 55] width 26 height 18
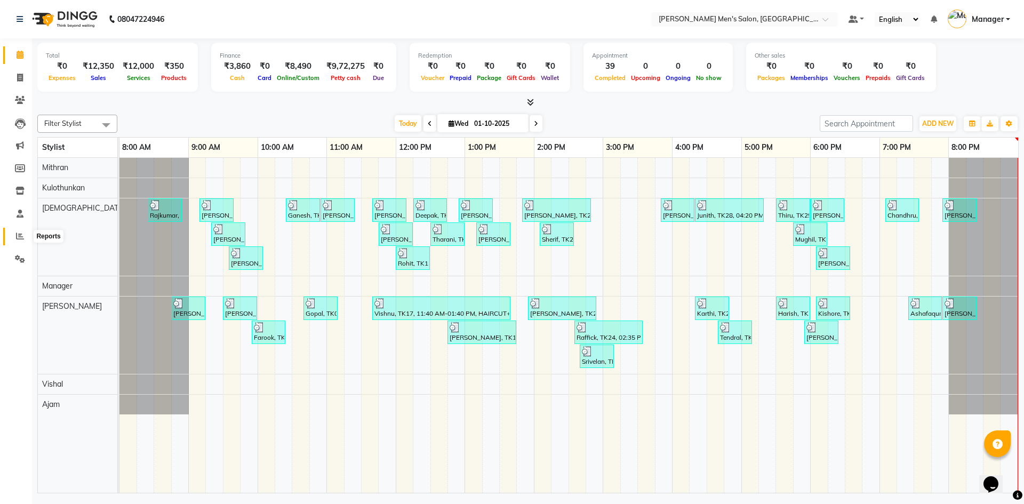
click at [12, 235] on span at bounding box center [20, 236] width 19 height 12
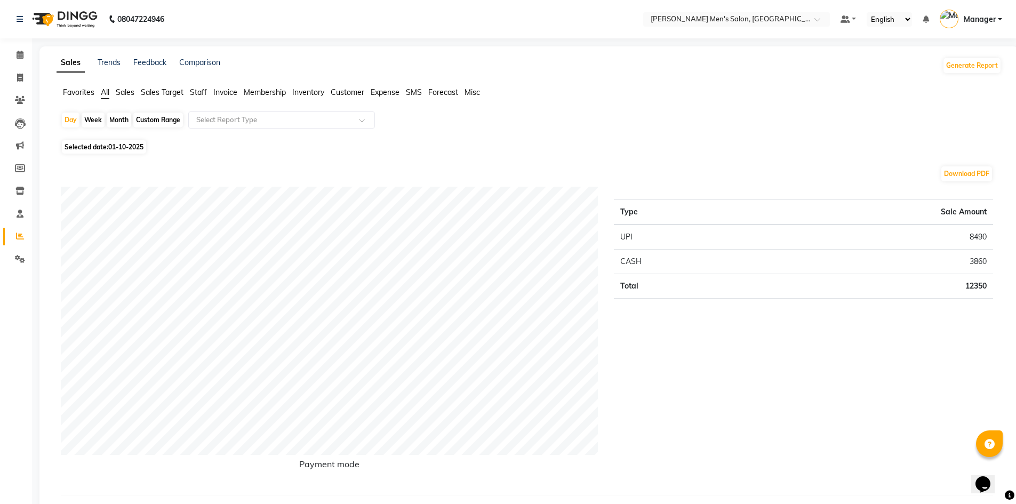
click at [202, 88] on span "Staff" at bounding box center [198, 92] width 17 height 10
